Goal: Entertainment & Leisure: Consume media (video, audio)

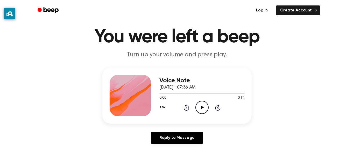
scroll to position [15, 0]
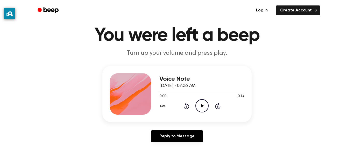
click at [200, 108] on icon "Play Audio" at bounding box center [201, 105] width 13 height 13
click at [186, 106] on icon at bounding box center [185, 106] width 1 height 2
click at [188, 106] on icon at bounding box center [186, 106] width 5 height 6
click at [184, 107] on icon at bounding box center [186, 106] width 5 height 6
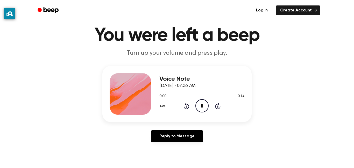
click at [186, 106] on icon at bounding box center [185, 106] width 1 height 2
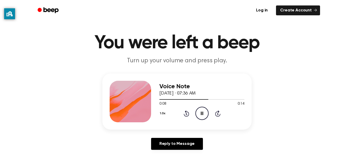
scroll to position [8, 0]
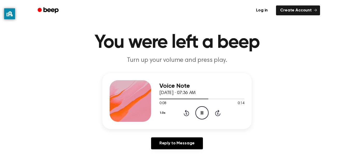
click at [186, 113] on icon at bounding box center [185, 113] width 1 height 2
click at [187, 111] on icon at bounding box center [186, 113] width 5 height 6
click at [185, 113] on icon "Rewind 5 seconds" at bounding box center [186, 112] width 6 height 7
click at [188, 113] on icon "Rewind 5 seconds" at bounding box center [186, 112] width 6 height 7
